Goal: Task Accomplishment & Management: Manage account settings

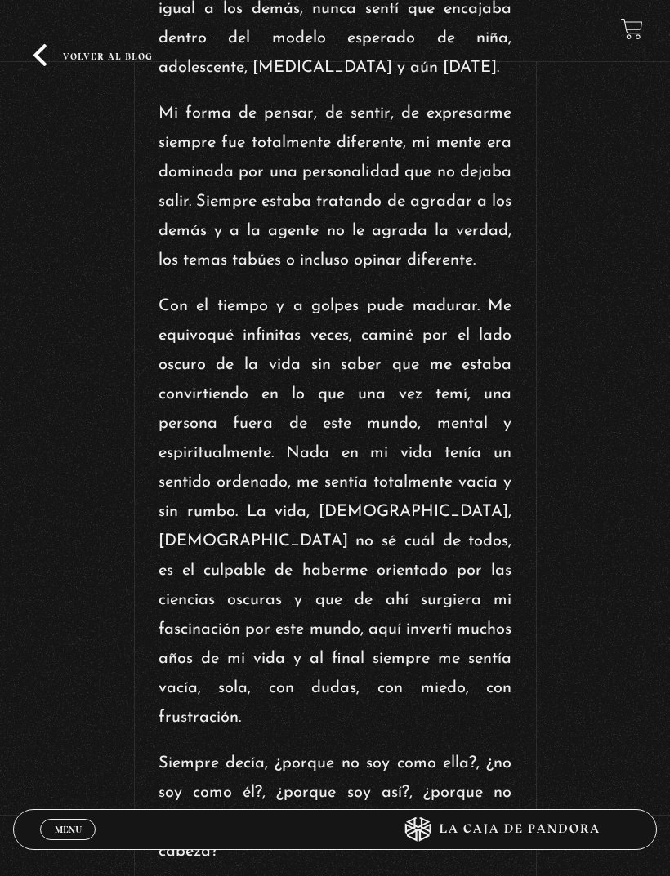
scroll to position [538, 0]
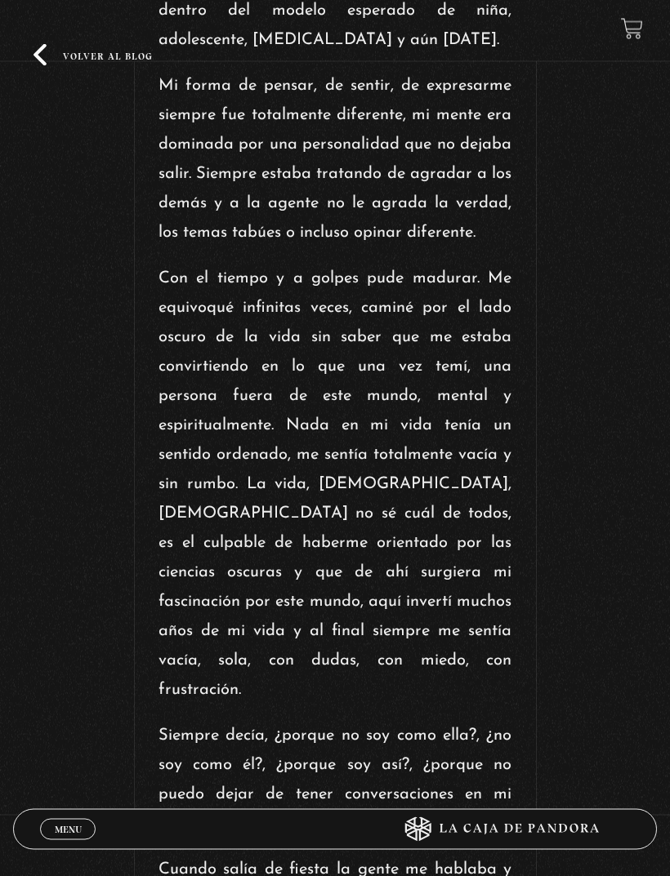
click at [67, 840] on link "Menu Cerrar" at bounding box center [68, 829] width 56 height 21
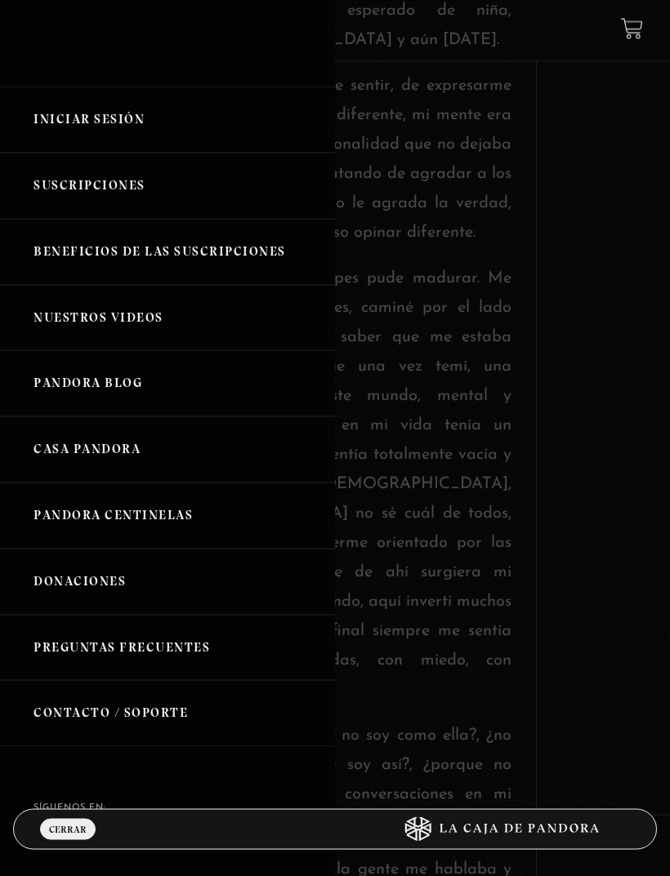
scroll to position [539, 0]
click at [70, 123] on link "Iniciar Sesión" at bounding box center [167, 120] width 335 height 66
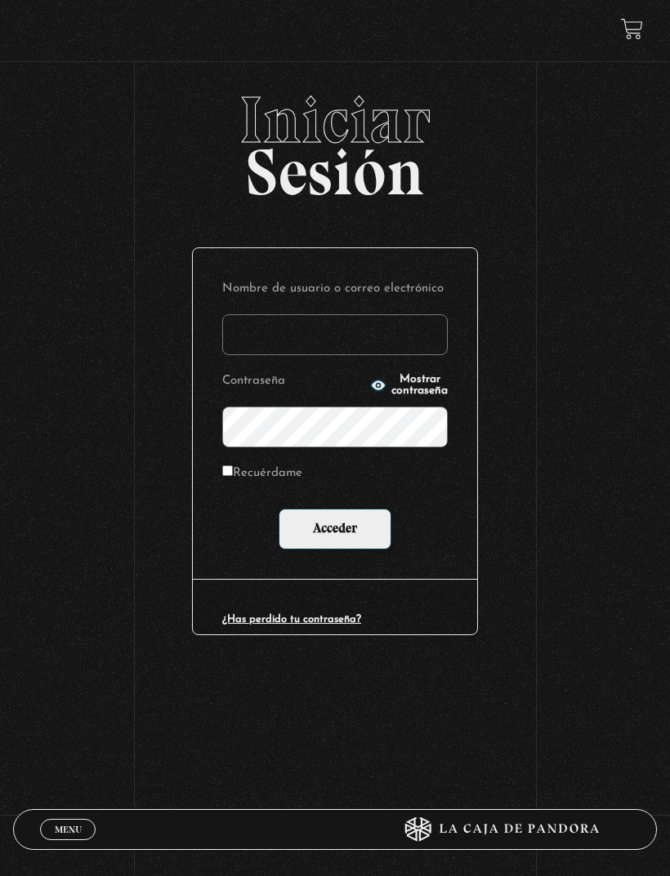
type input "lailabigail@gmail.com"
click at [335, 532] on input "Acceder" at bounding box center [334, 529] width 113 height 41
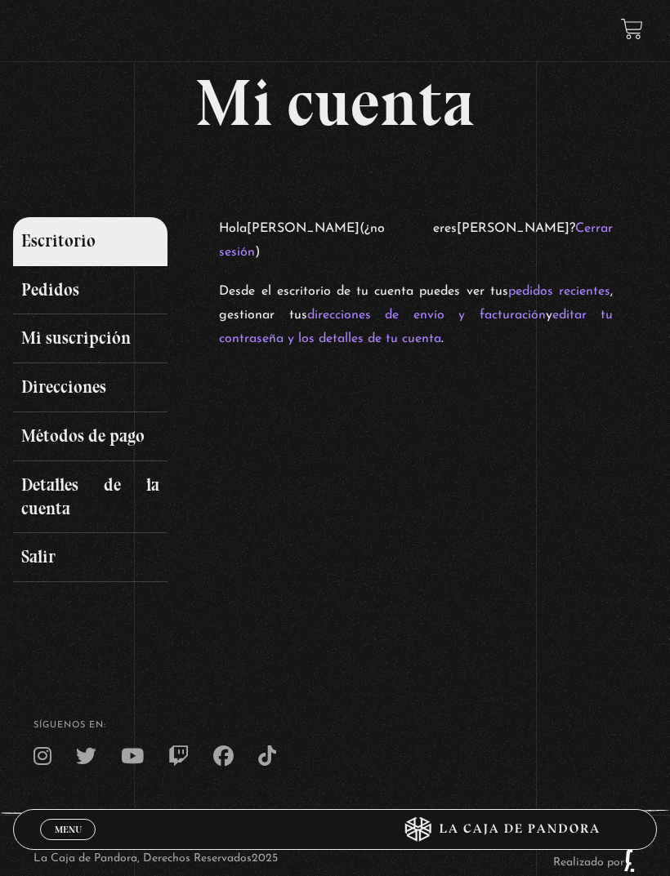
click at [38, 490] on link "Detalles de la cuenta" at bounding box center [90, 497] width 154 height 73
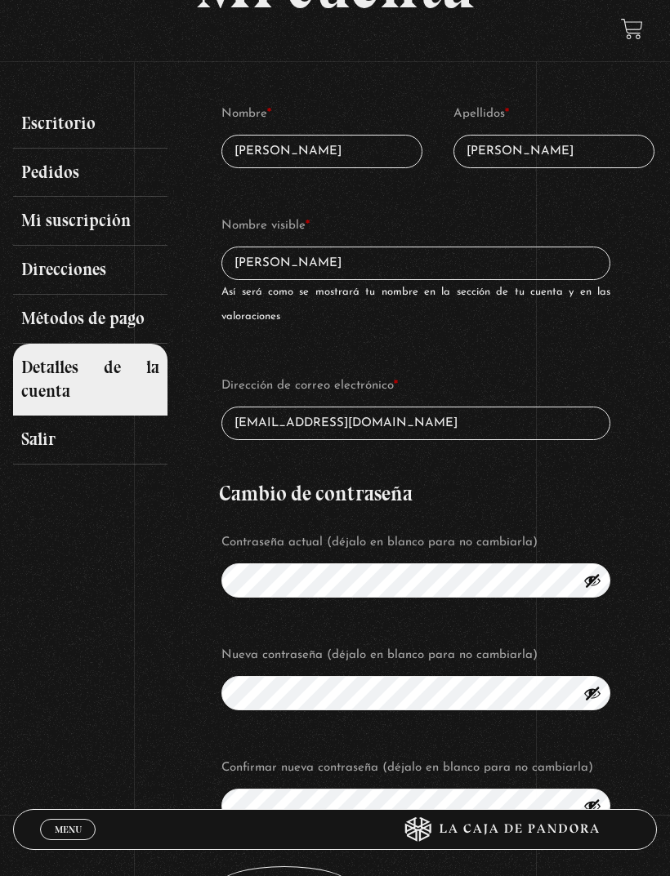
scroll to position [117, 0]
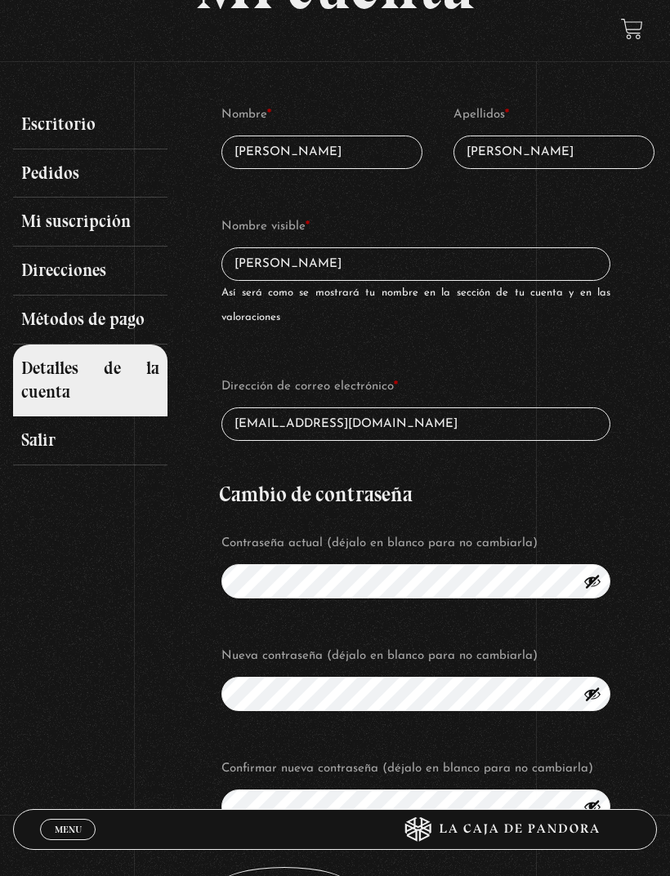
click at [48, 439] on link "Salir" at bounding box center [90, 440] width 154 height 49
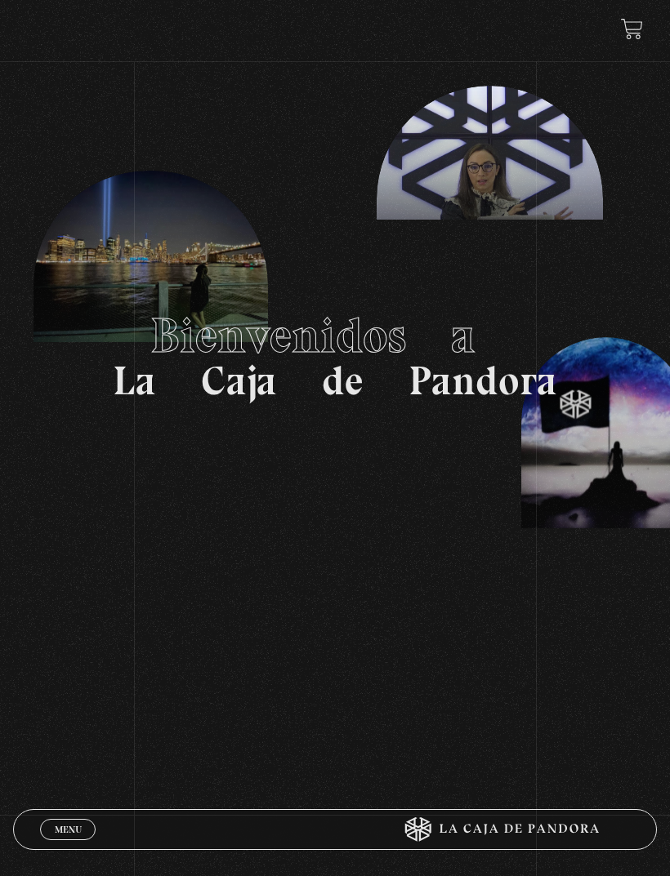
scroll to position [38, 0]
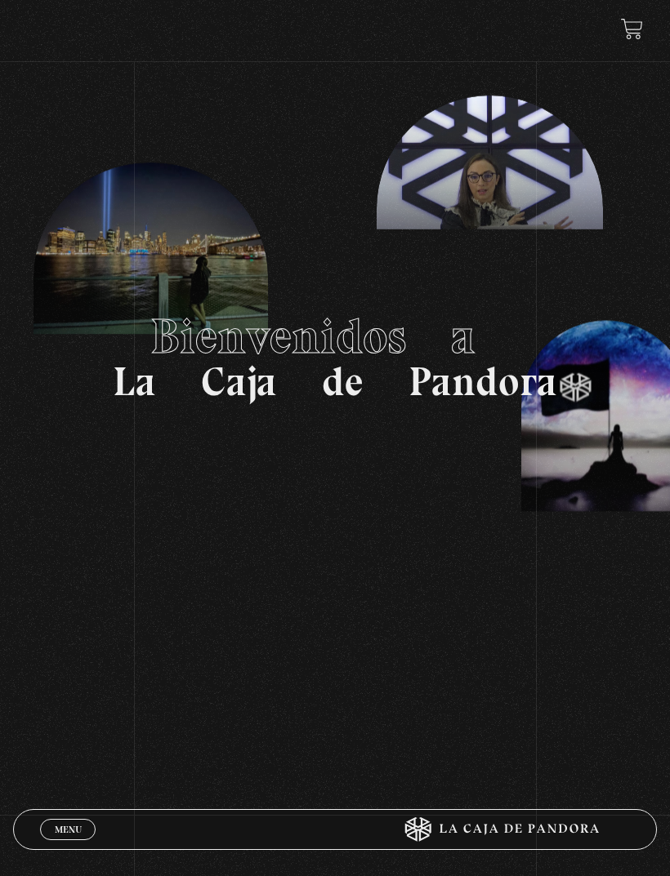
click at [66, 840] on link "Menu Cerrar" at bounding box center [68, 829] width 56 height 21
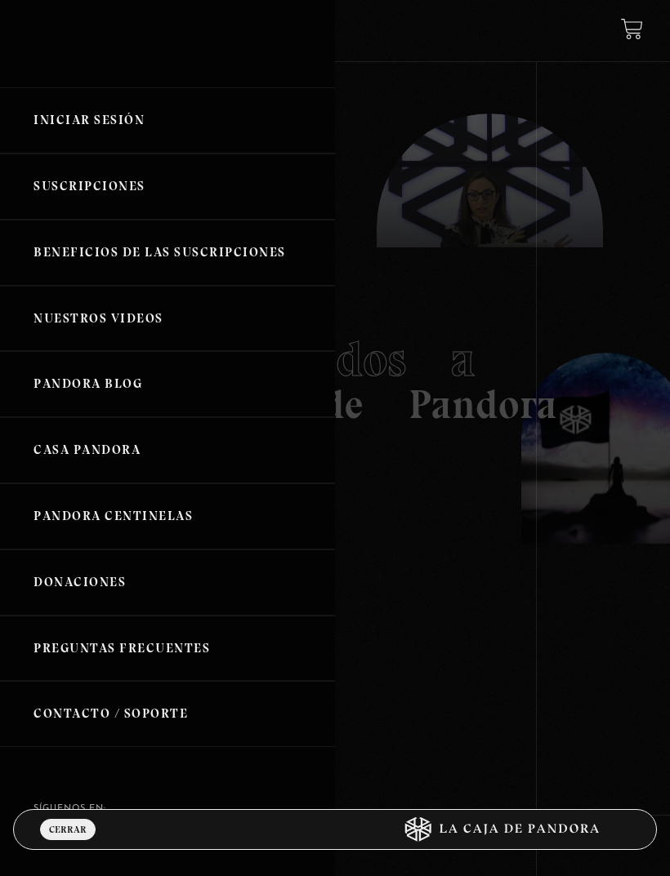
scroll to position [0, 0]
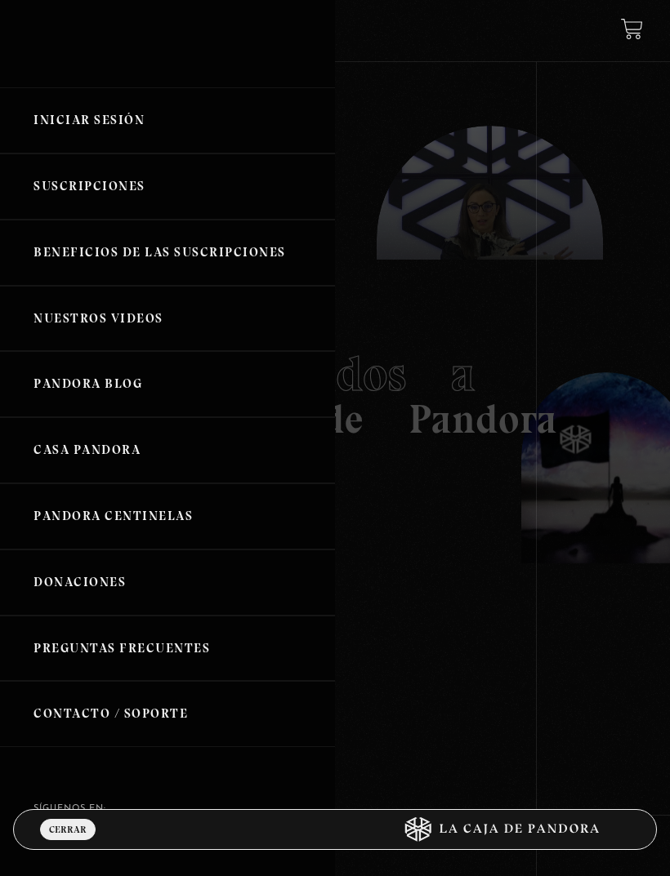
click at [62, 120] on link "Iniciar Sesión" at bounding box center [167, 120] width 335 height 66
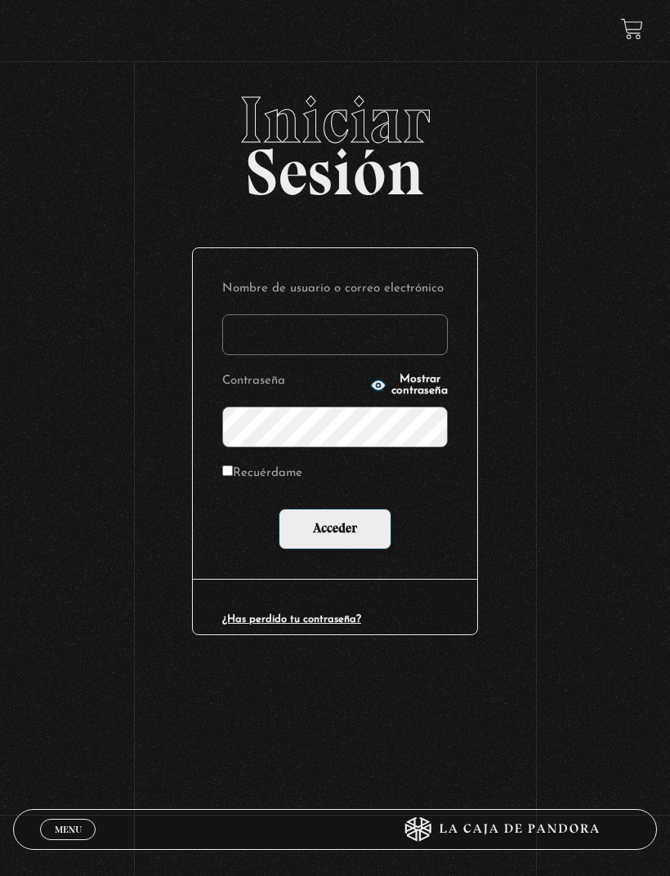
type input "[EMAIL_ADDRESS][DOMAIN_NAME]"
click at [316, 532] on input "Acceder" at bounding box center [334, 529] width 113 height 41
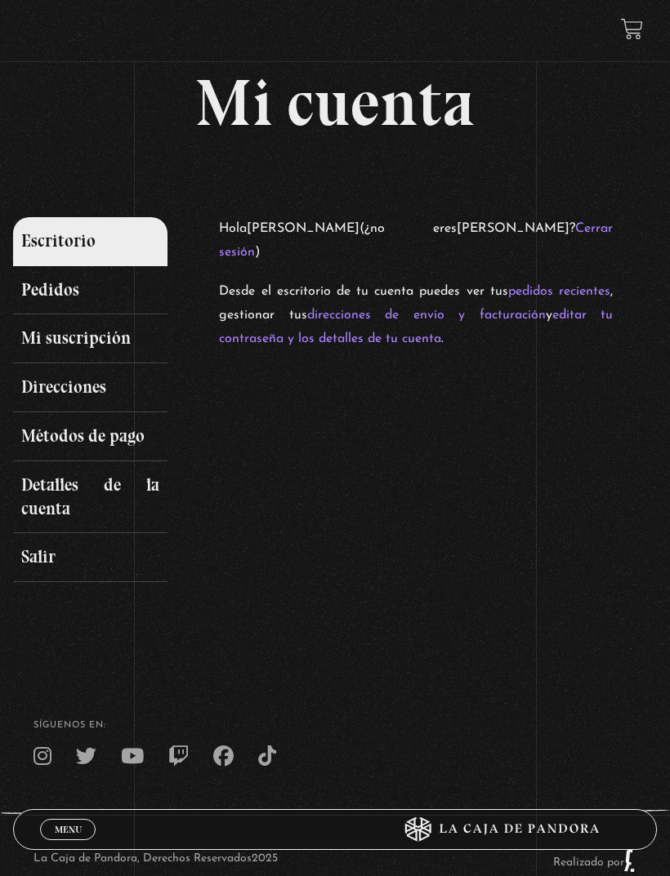
click at [78, 830] on span "Menu" at bounding box center [68, 830] width 27 height 10
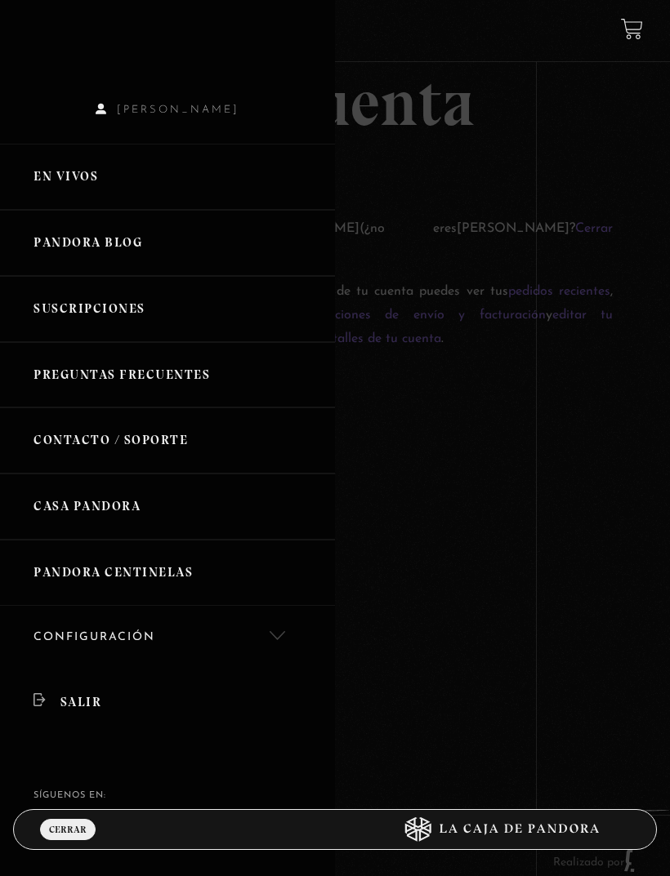
click at [109, 181] on link "En vivos" at bounding box center [167, 177] width 335 height 66
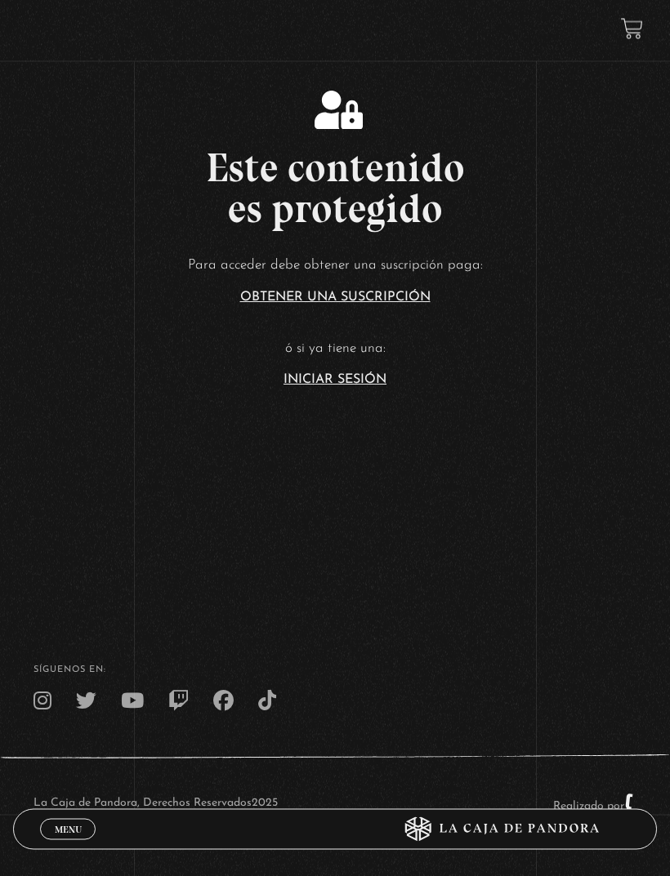
scroll to position [427, 0]
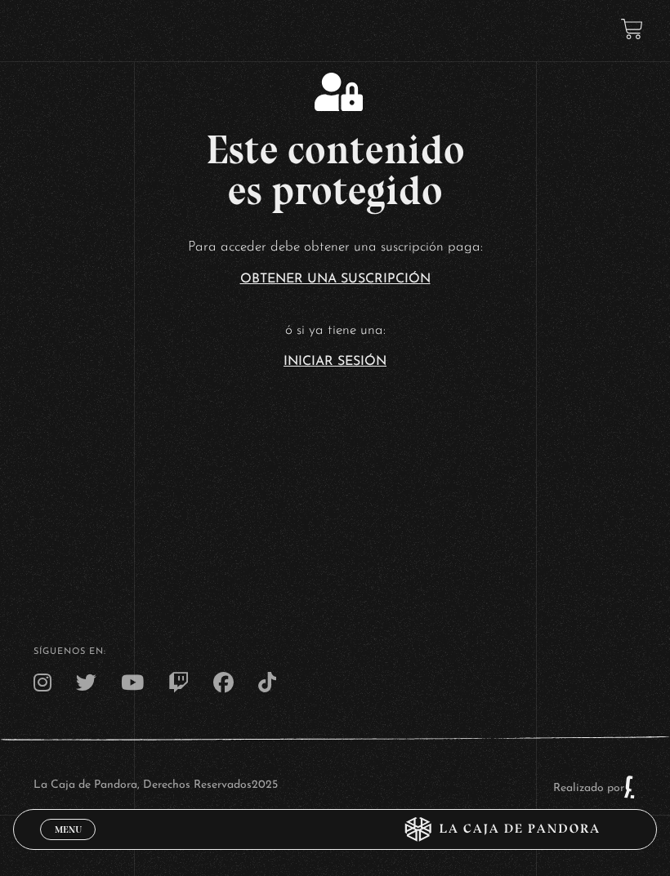
click at [377, 368] on link "Iniciar Sesión" at bounding box center [334, 361] width 103 height 13
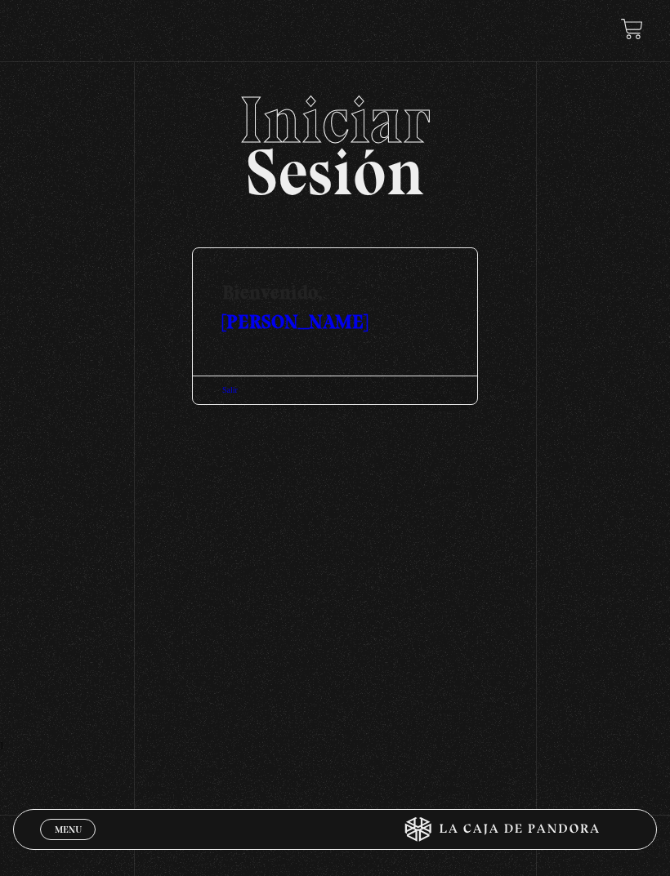
click at [367, 309] on link "[PERSON_NAME]" at bounding box center [294, 321] width 145 height 24
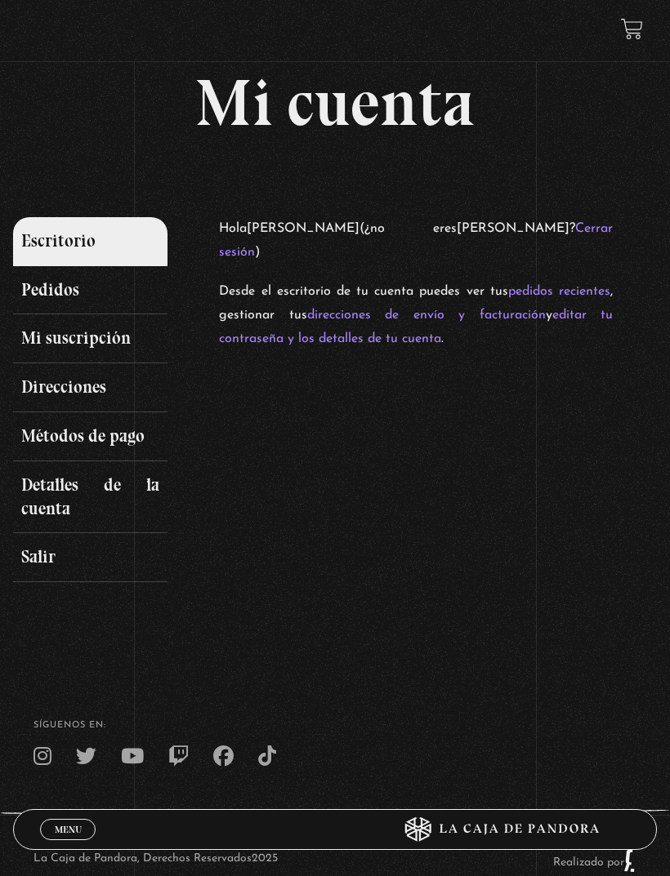
click at [111, 333] on link "Mi suscripción" at bounding box center [90, 338] width 154 height 49
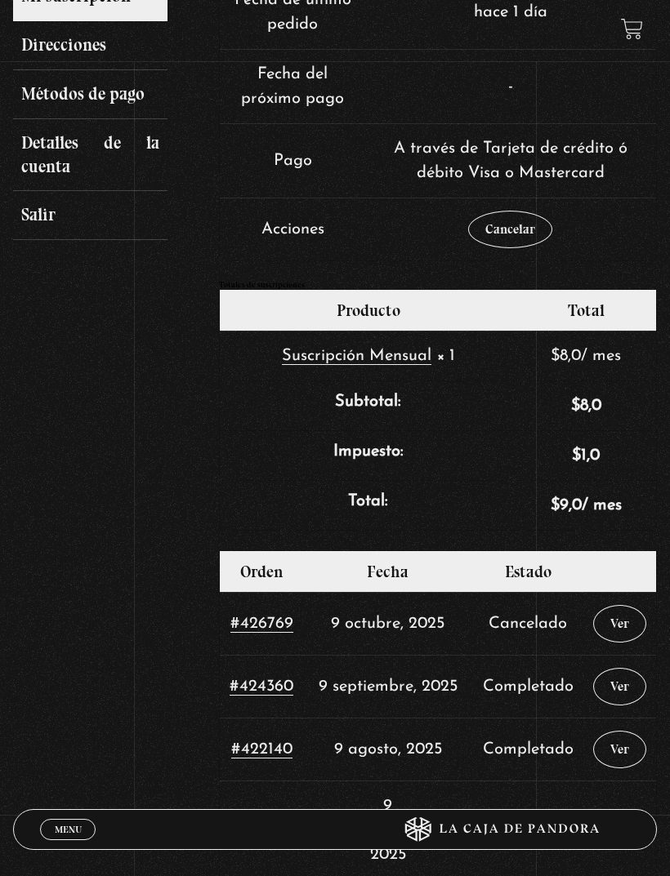
scroll to position [338, 0]
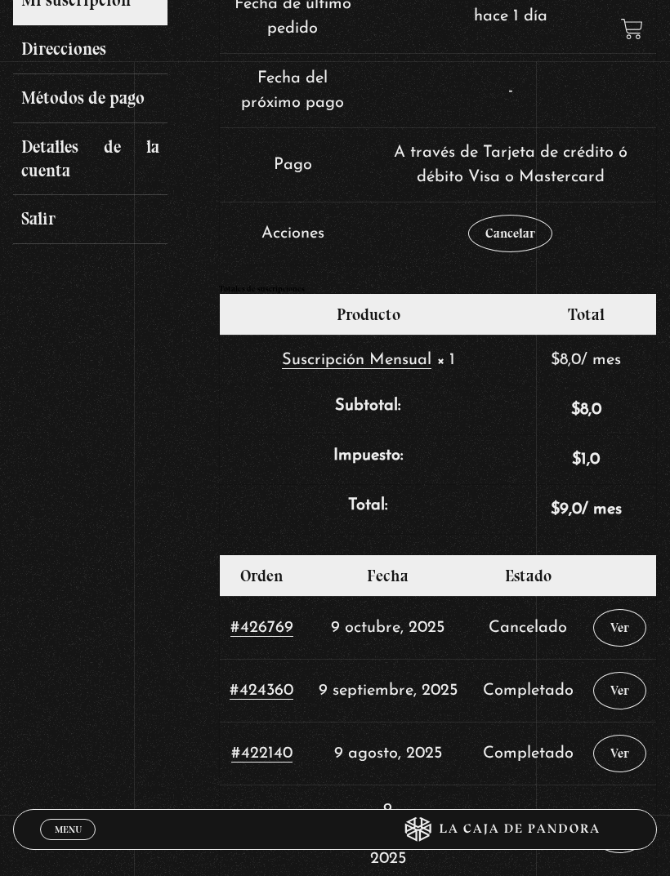
click at [622, 614] on link "Ver" at bounding box center [619, 628] width 53 height 38
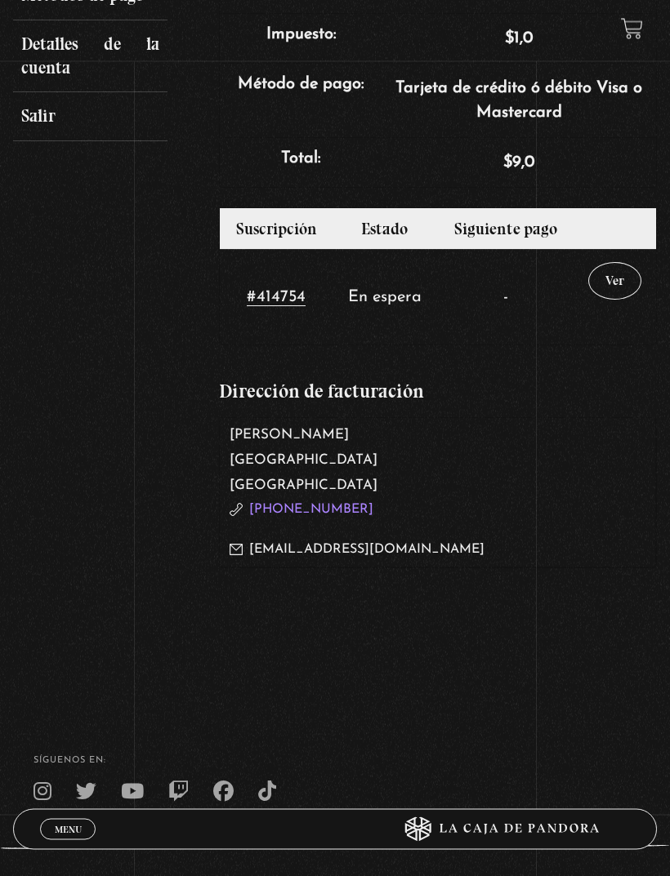
scroll to position [438, 0]
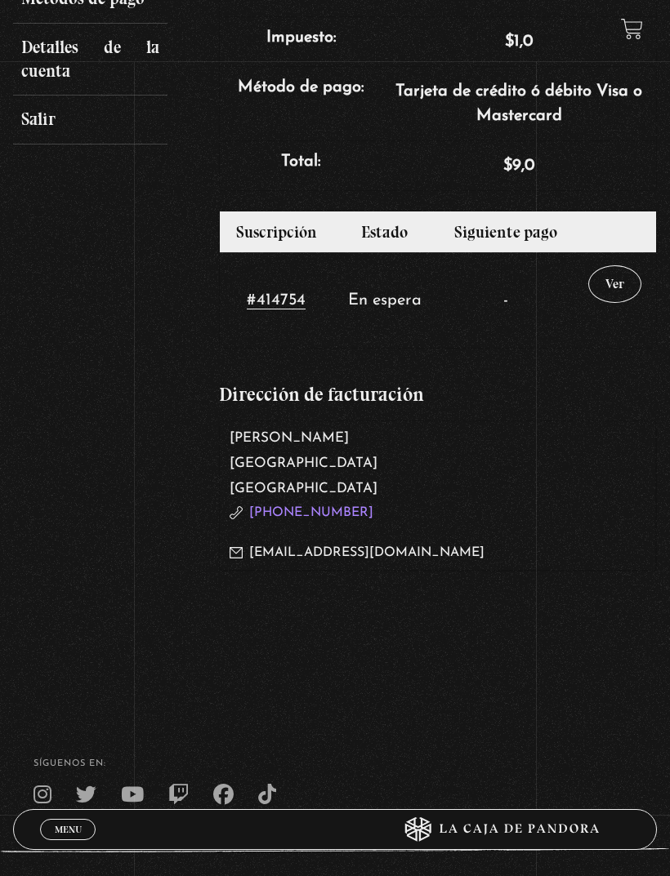
click at [602, 283] on link "Ver" at bounding box center [614, 284] width 53 height 38
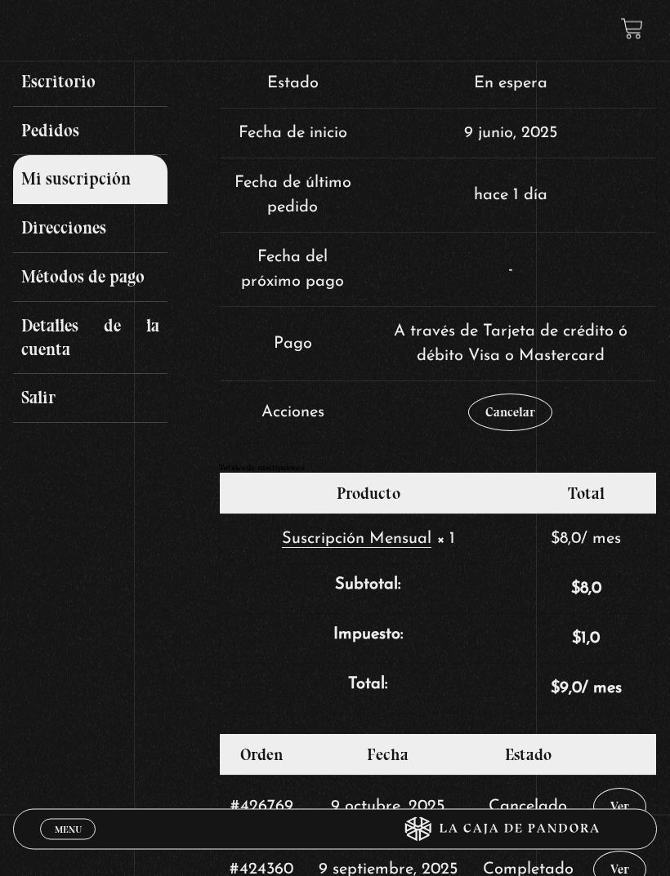
scroll to position [162, 0]
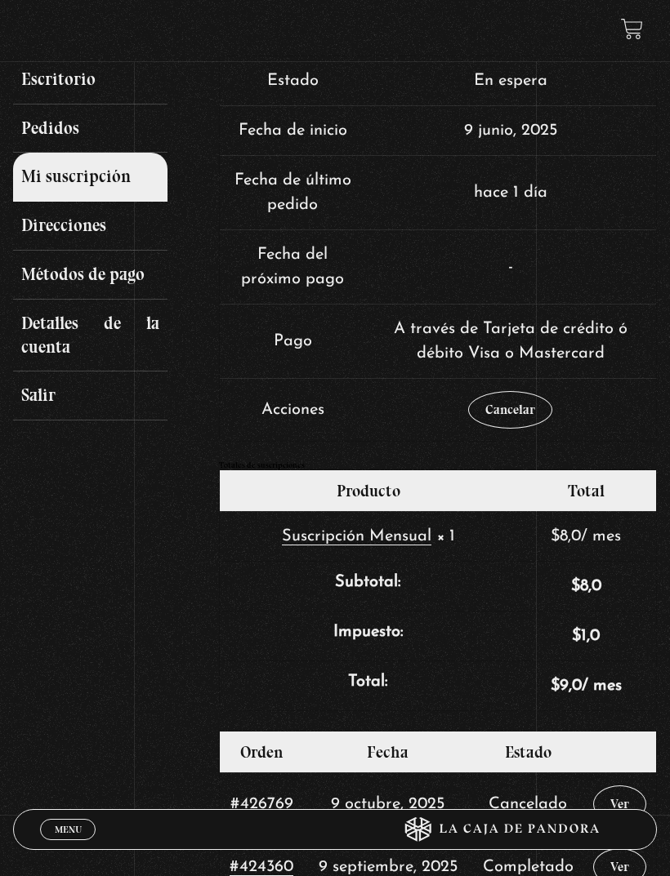
click at [501, 264] on td "-" at bounding box center [510, 266] width 291 height 74
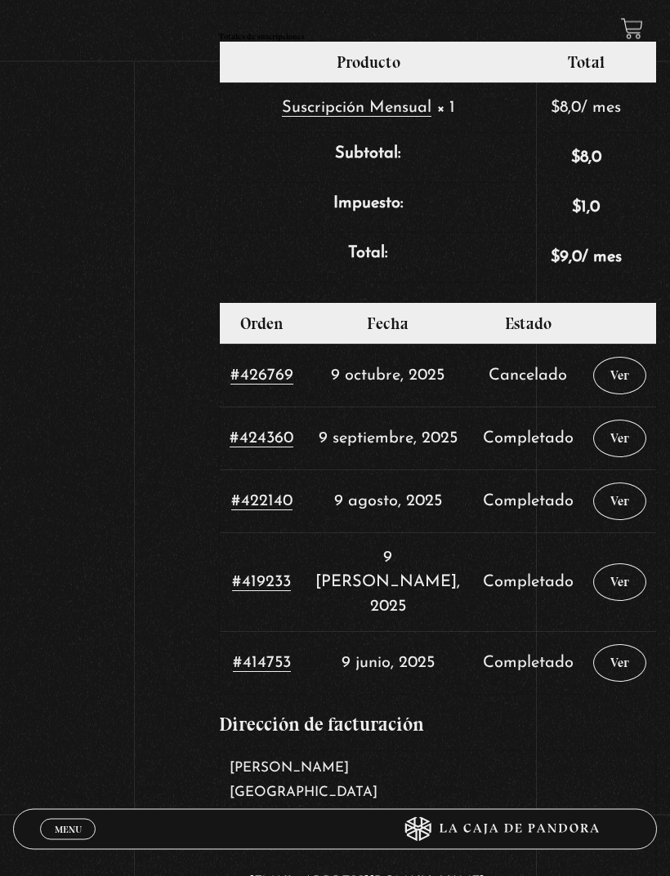
scroll to position [590, 0]
click at [542, 370] on td "Cancelado" at bounding box center [528, 375] width 110 height 63
click at [614, 373] on link "Ver" at bounding box center [619, 376] width 53 height 38
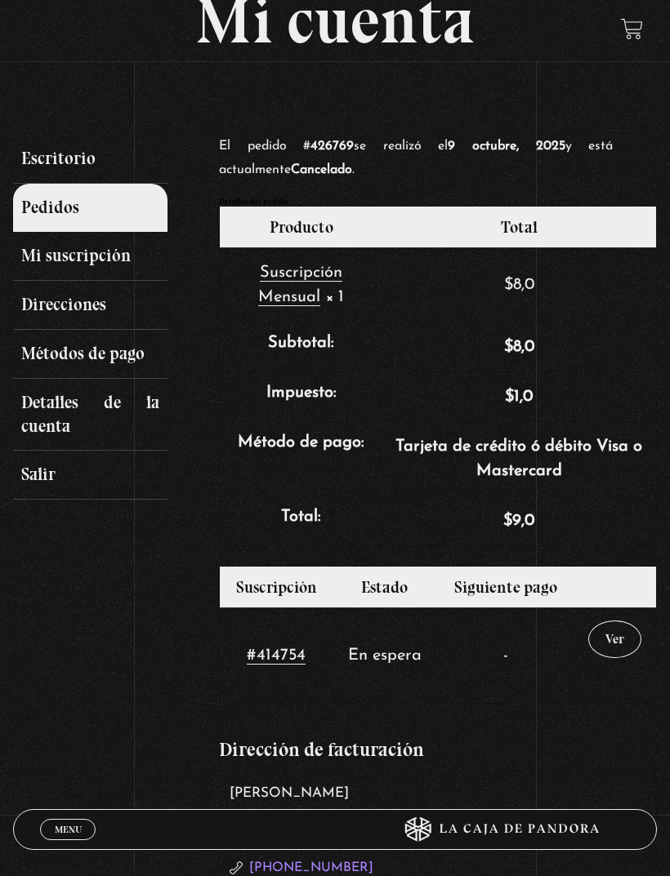
scroll to position [82, 0]
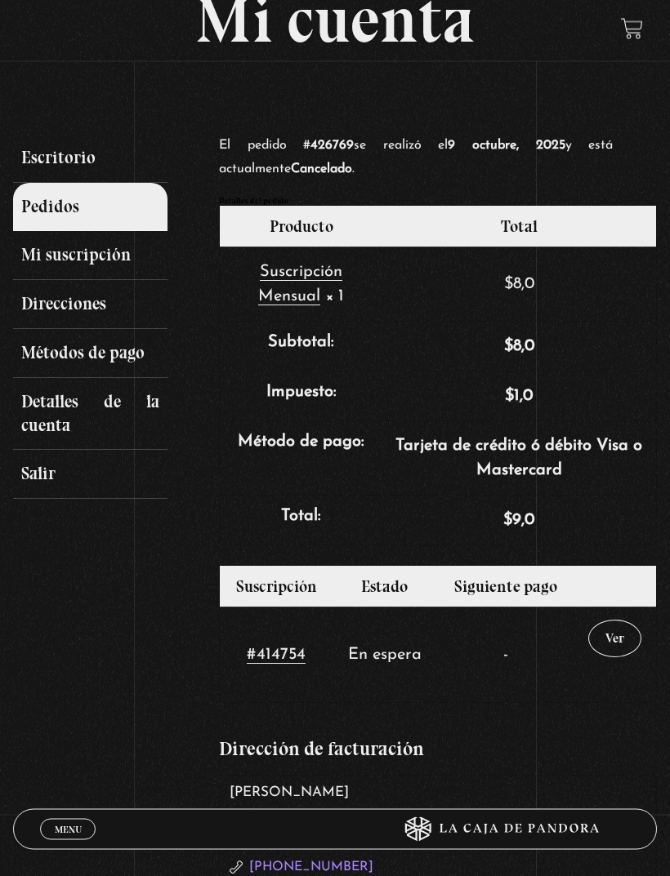
click at [63, 357] on link "Métodos de pago" at bounding box center [90, 354] width 154 height 49
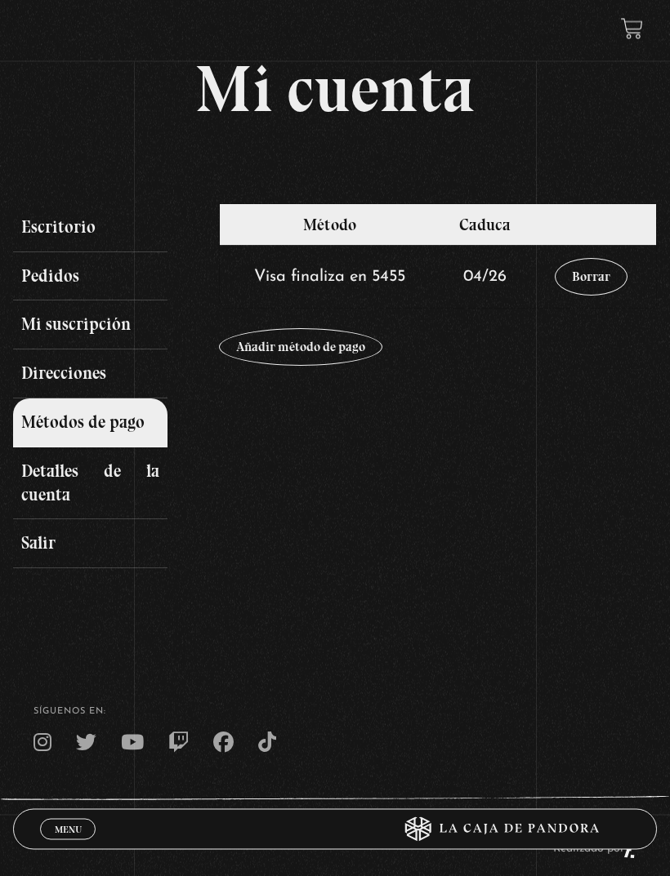
scroll to position [14, 0]
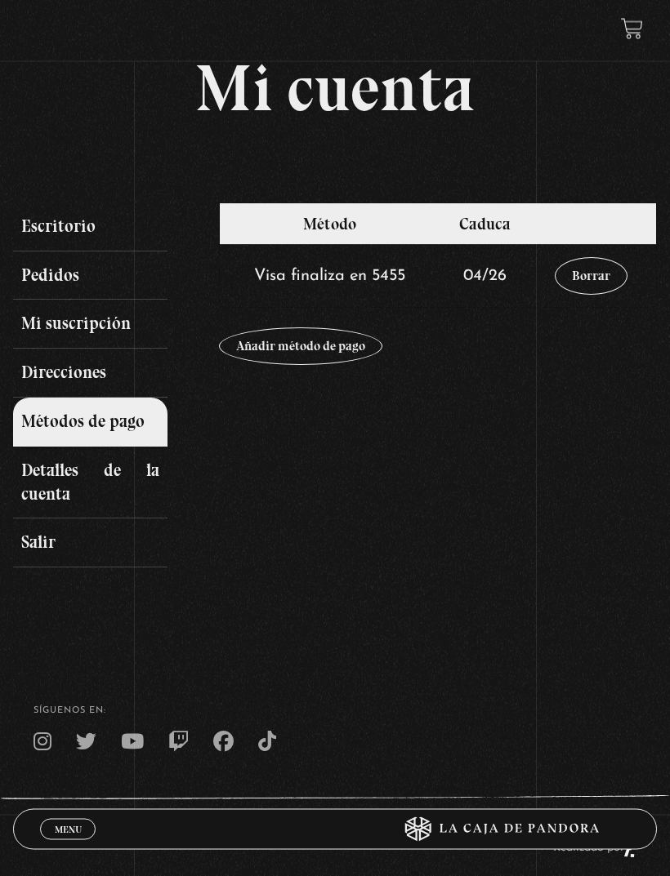
click at [52, 463] on link "Detalles de la cuenta" at bounding box center [90, 483] width 154 height 73
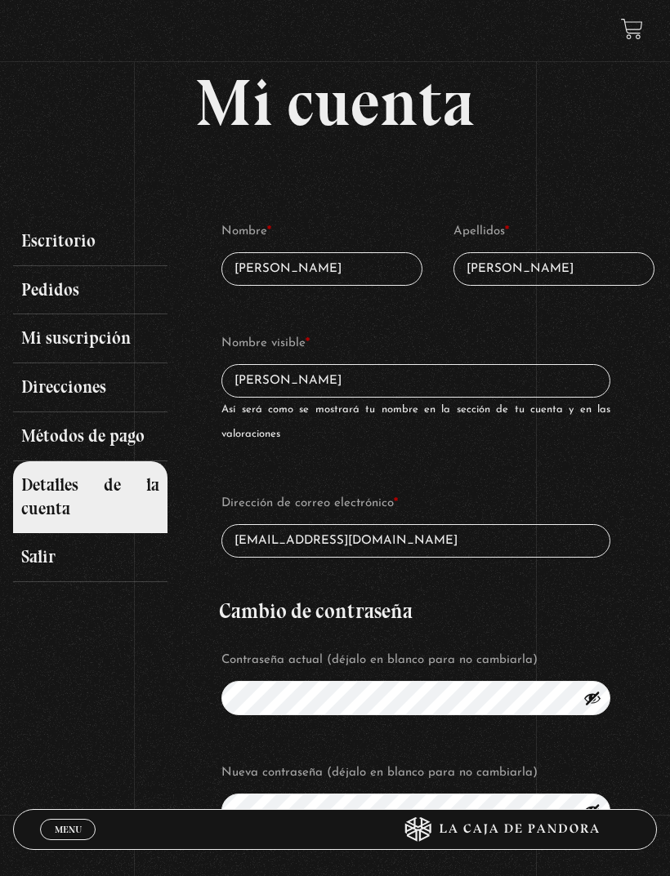
click at [124, 434] on link "Métodos de pago" at bounding box center [90, 436] width 154 height 49
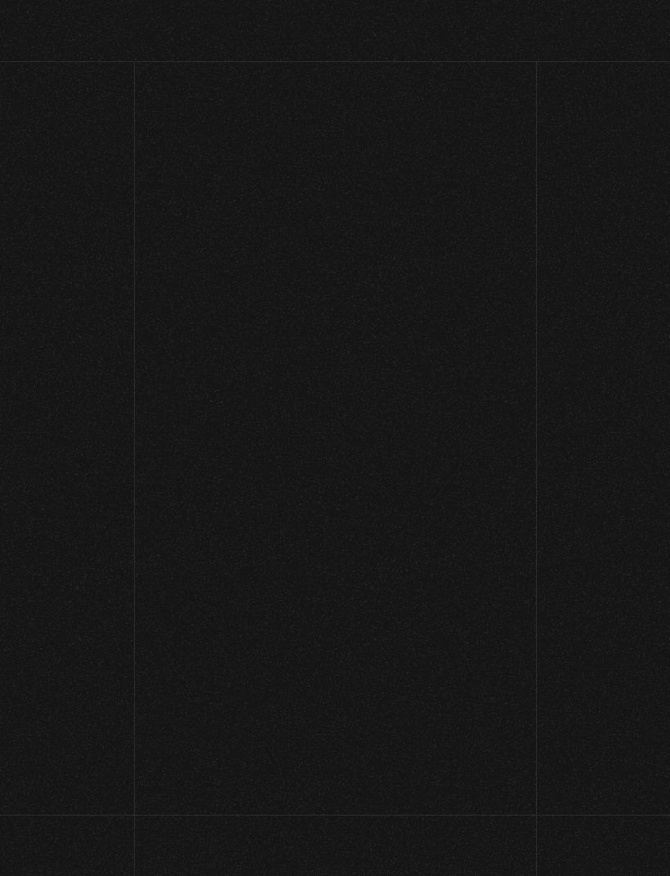
scroll to position [2, 0]
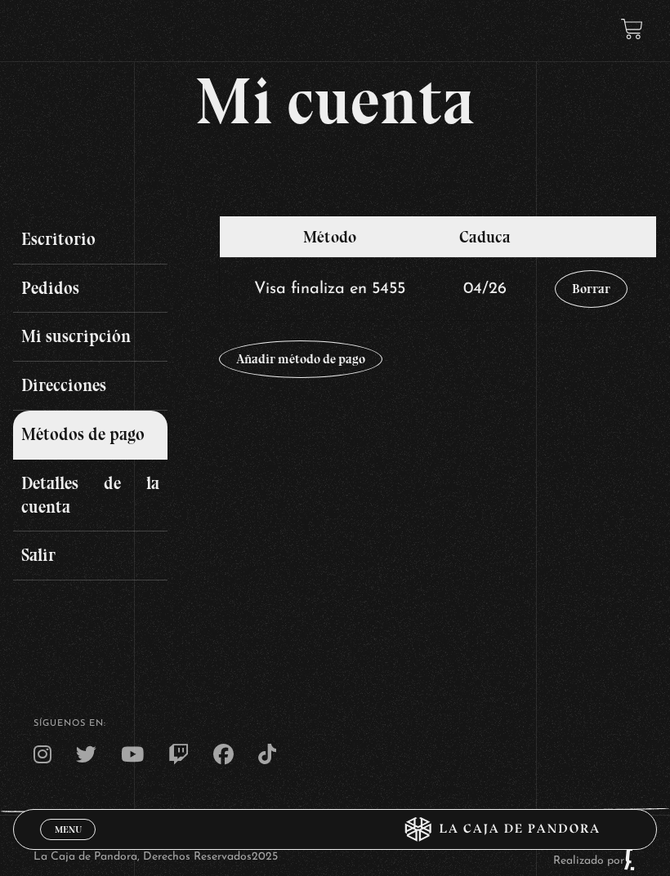
click at [131, 296] on link "Pedidos" at bounding box center [90, 289] width 154 height 49
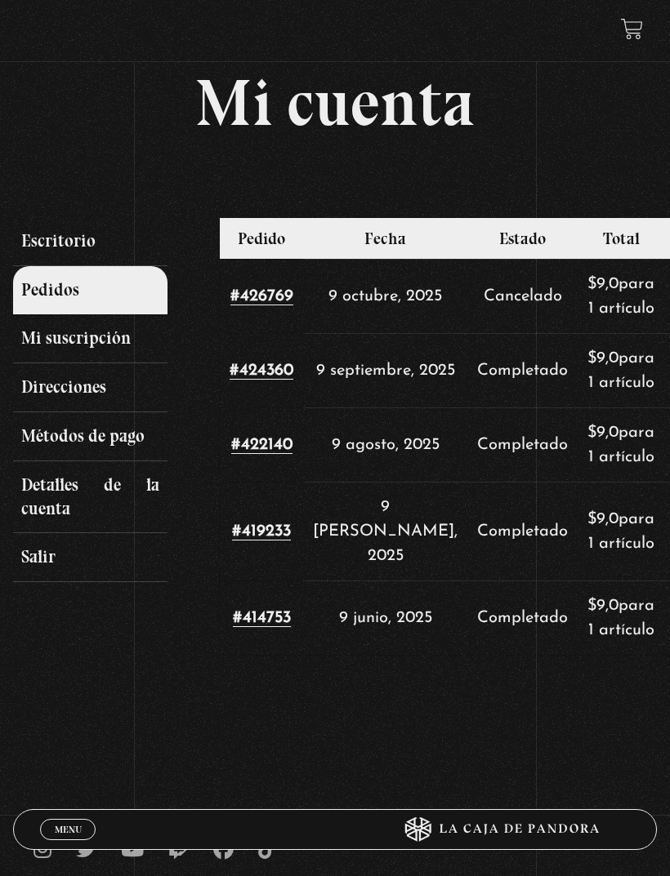
click at [479, 310] on td "Cancelado" at bounding box center [522, 296] width 110 height 74
click at [487, 305] on td "Cancelado" at bounding box center [522, 296] width 110 height 74
click at [486, 309] on td "Cancelado" at bounding box center [522, 296] width 110 height 74
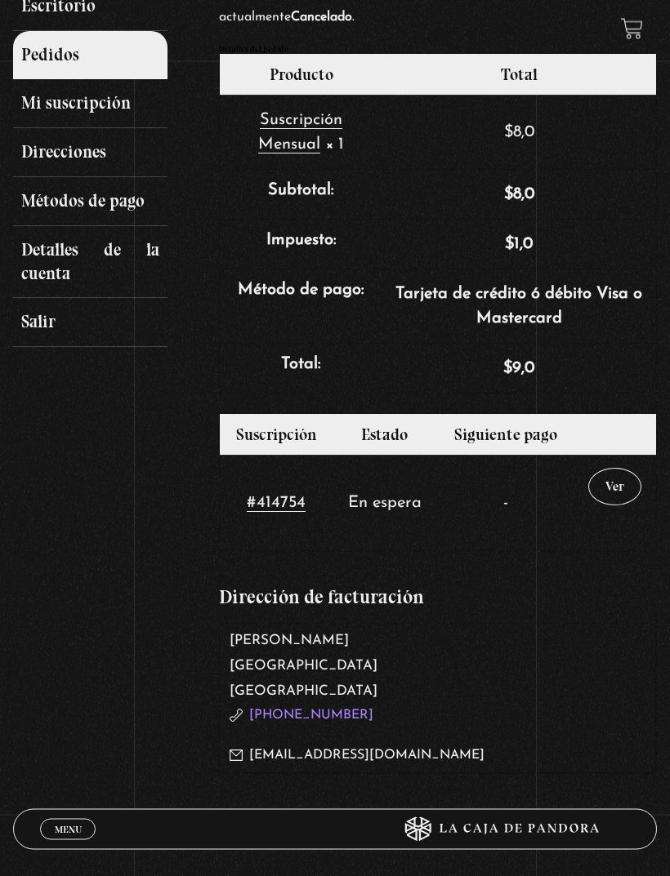
scroll to position [241, 0]
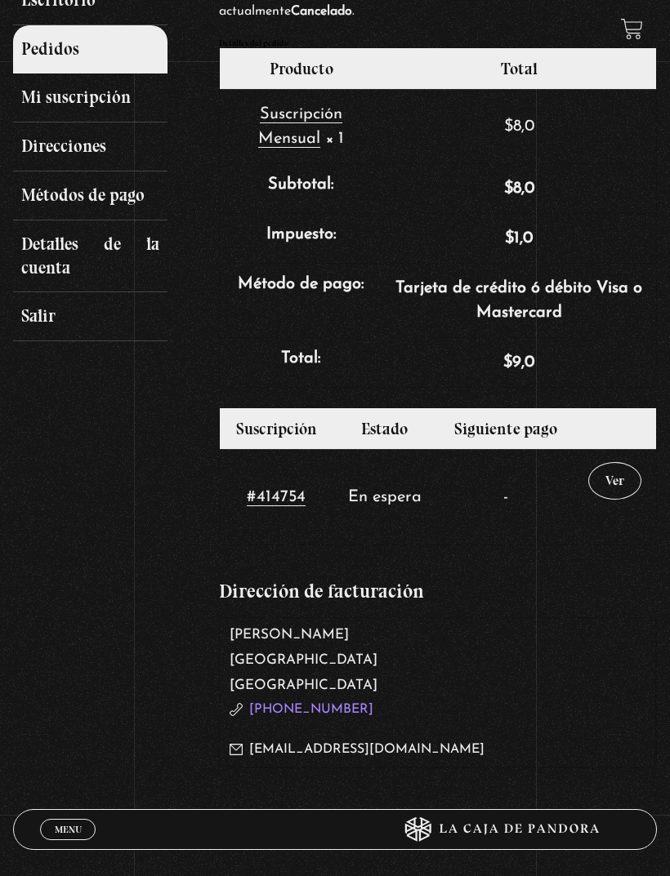
click at [404, 506] on td "En espera" at bounding box center [384, 497] width 105 height 96
